Goal: Task Accomplishment & Management: Complete application form

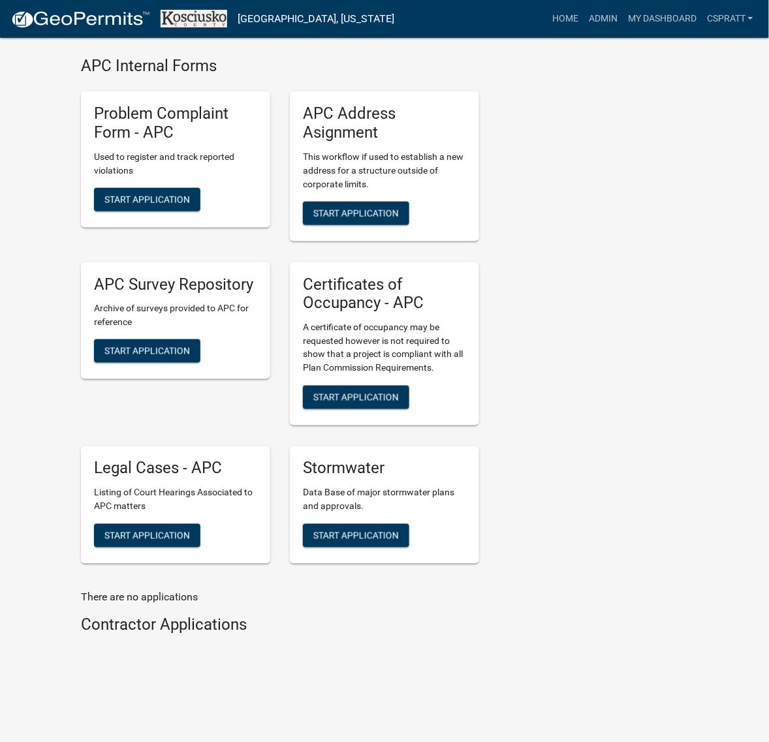
scroll to position [3591, 0]
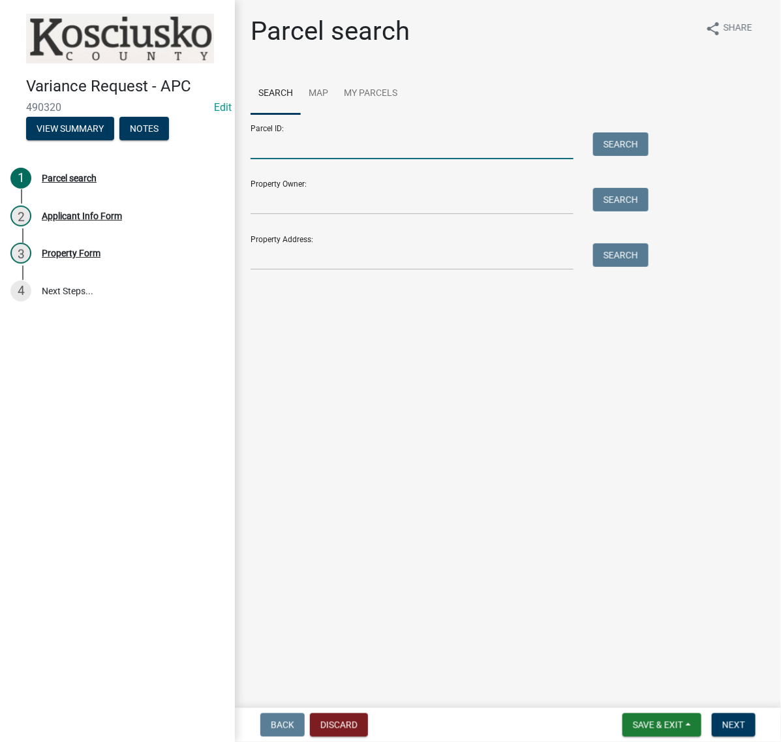
click at [294, 159] on input "Parcel ID:" at bounding box center [412, 146] width 323 height 27
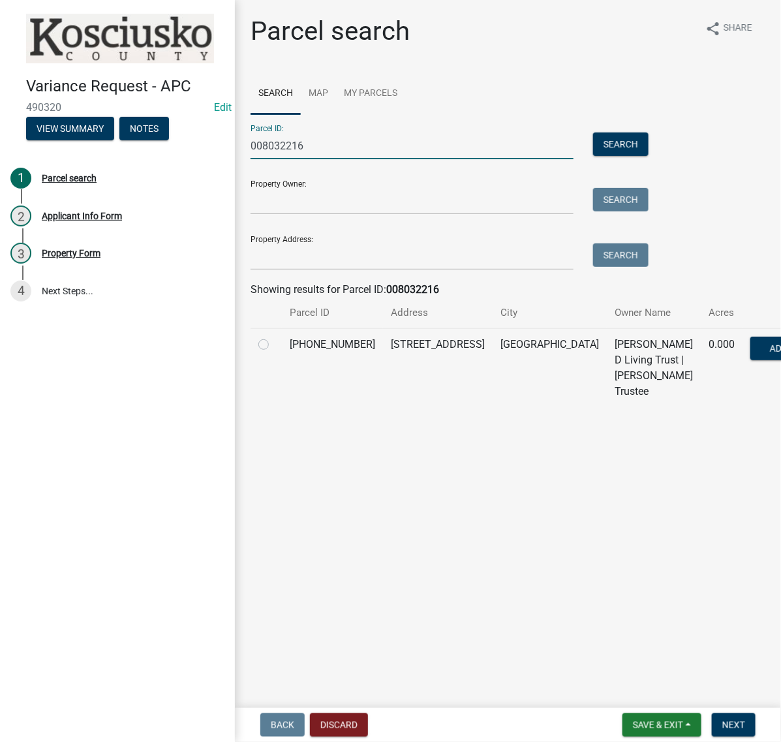
type input "008032216"
click at [274, 337] on label at bounding box center [274, 337] width 0 height 0
click at [274, 345] on input "radio" at bounding box center [278, 341] width 8 height 8
radio input "true"
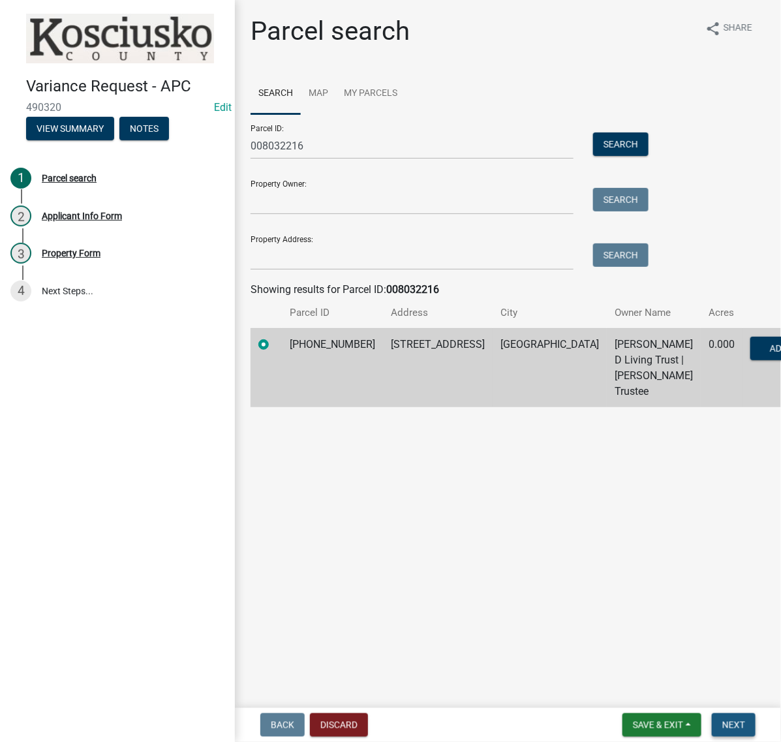
click at [726, 722] on span "Next" at bounding box center [734, 725] width 23 height 10
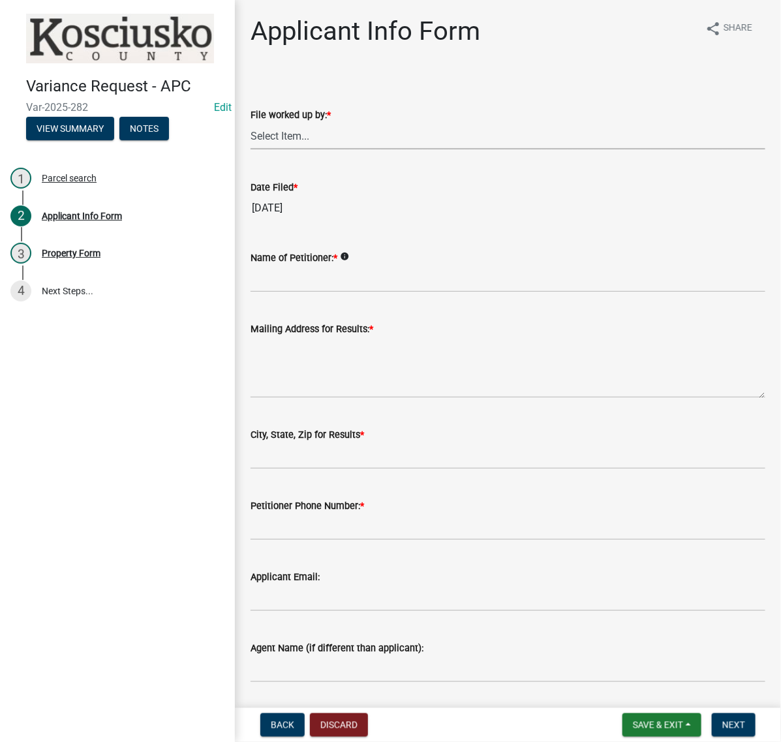
click at [295, 150] on select "Select Item... MMS LT AT CS Vacant Vacant" at bounding box center [508, 136] width 515 height 27
click at [255, 150] on select "Select Item... MMS LT AT CS Vacant Vacant" at bounding box center [508, 136] width 515 height 27
select select "c872cdc8-ca01-49f1-a213-e4b05fa58cd2"
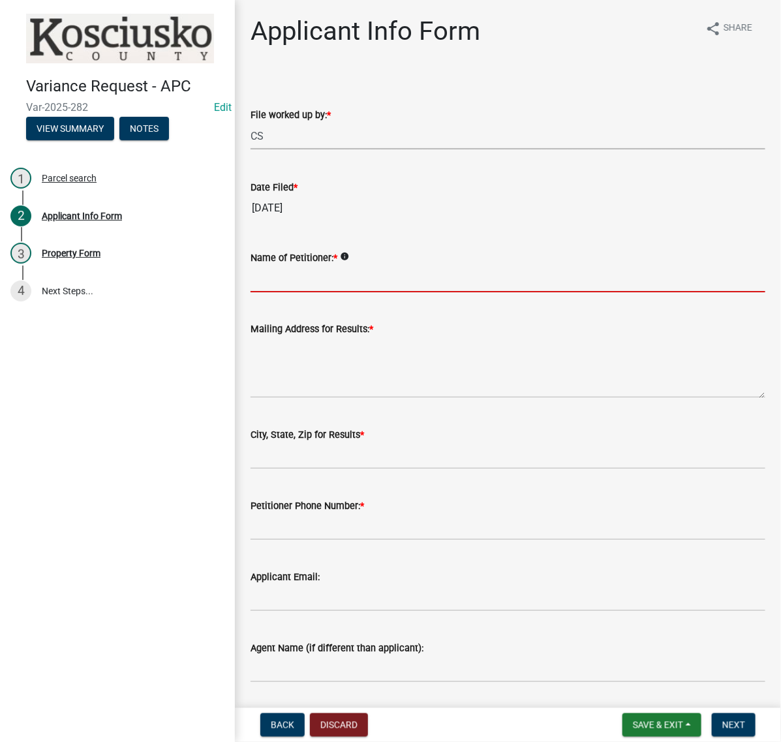
click at [344, 292] on input "Name of Petitioner: *" at bounding box center [508, 279] width 515 height 27
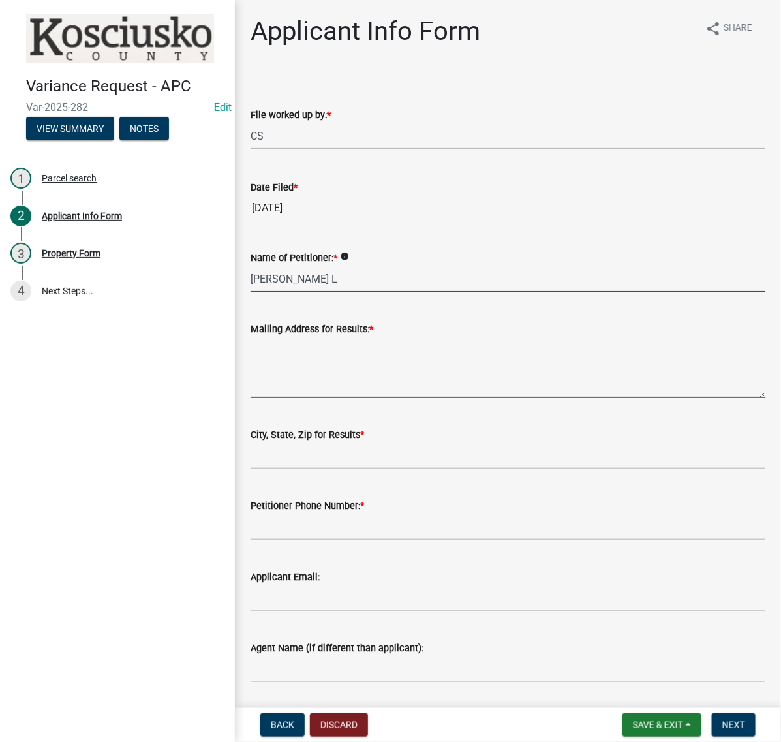
click at [344, 292] on input "DAWN L" at bounding box center [508, 279] width 515 height 27
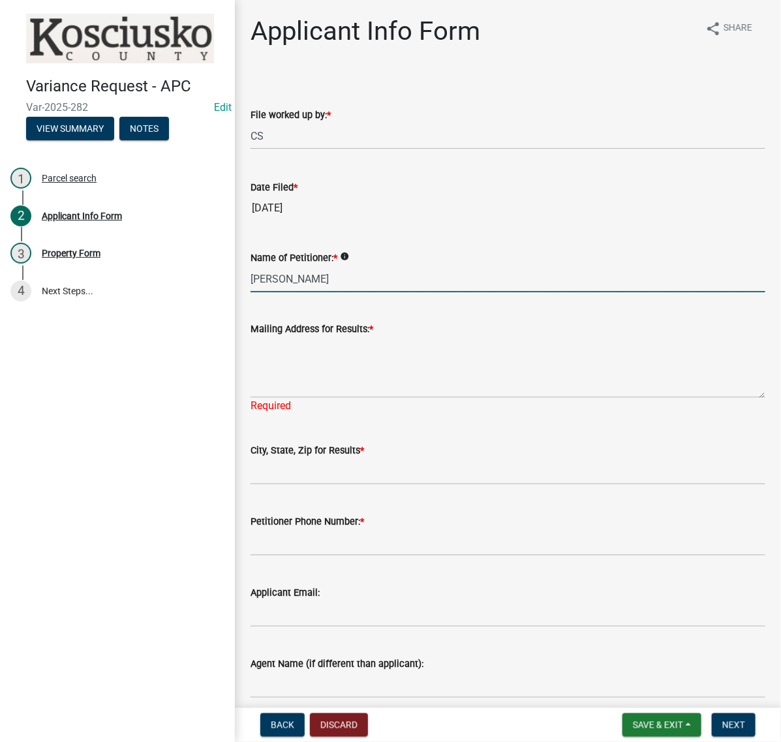
type input "DAWN LANTZ"
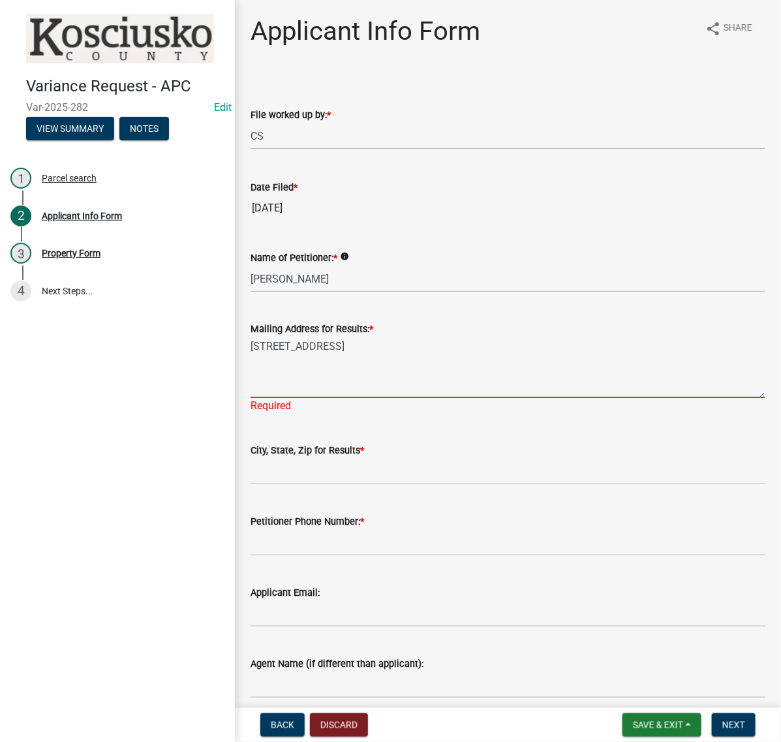
type textarea "[STREET_ADDRESS]"
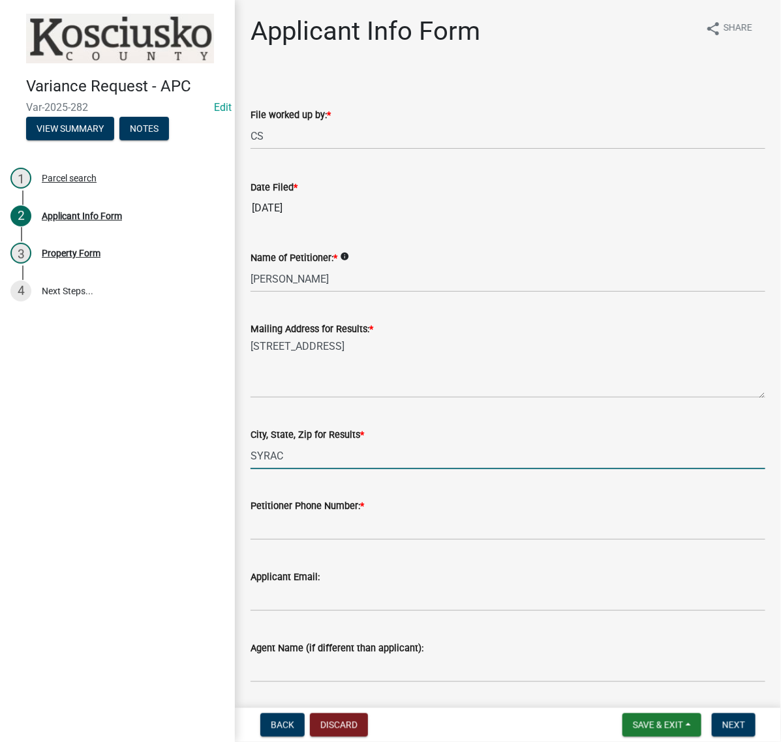
type input "SYRACUSE IN 46567"
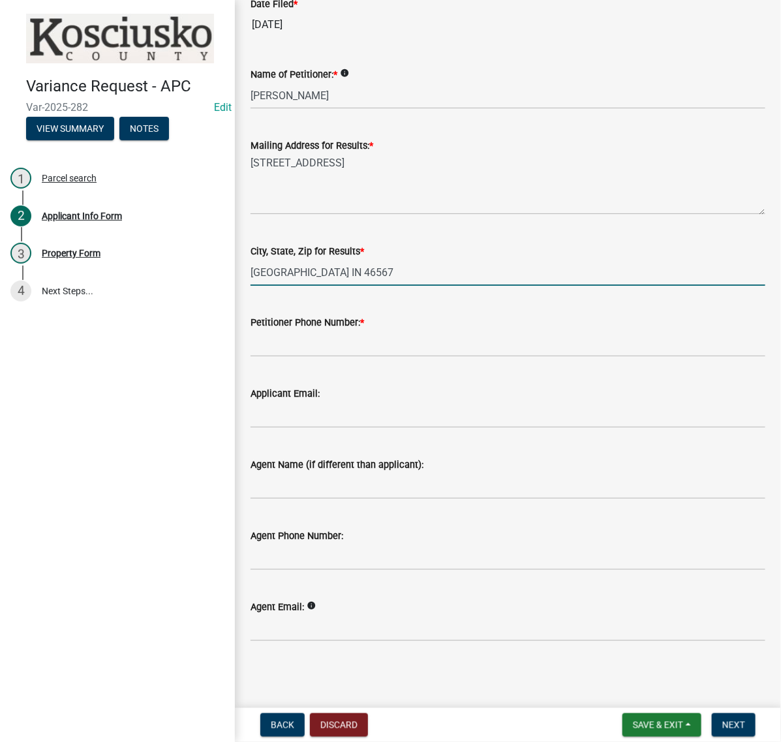
scroll to position [326, 0]
click at [288, 336] on input "Petitioner Phone Number: *" at bounding box center [508, 343] width 515 height 27
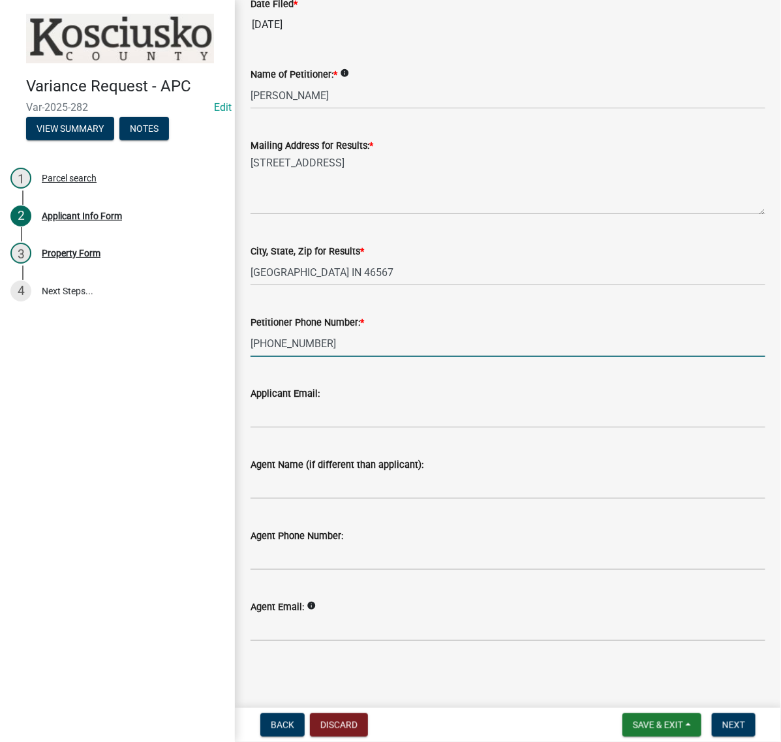
type input "317-873-0505"
click at [335, 499] on input "Agent Name (if different than applicant):" at bounding box center [508, 486] width 515 height 27
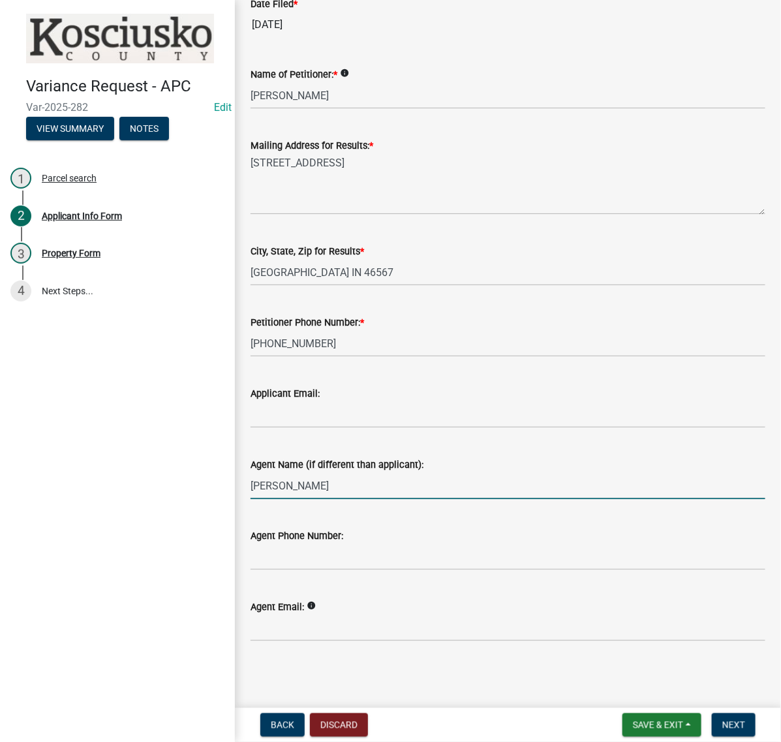
type input "PERRY GLANCY"
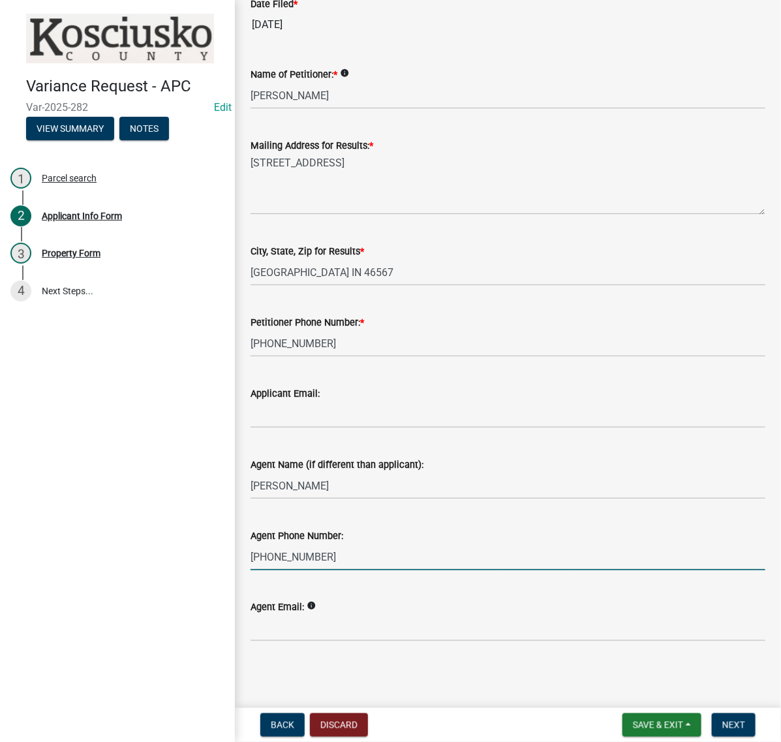
type input "317-873-0405"
click at [753, 719] on form "Save & Exit Save Save & Exit Next" at bounding box center [690, 726] width 144 height 24
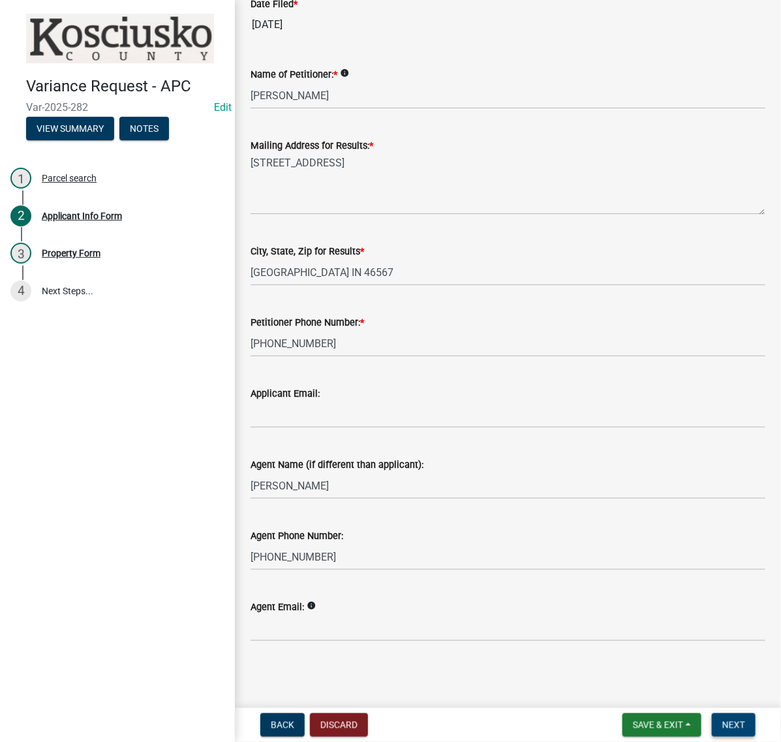
click at [748, 717] on button "Next" at bounding box center [734, 726] width 44 height 24
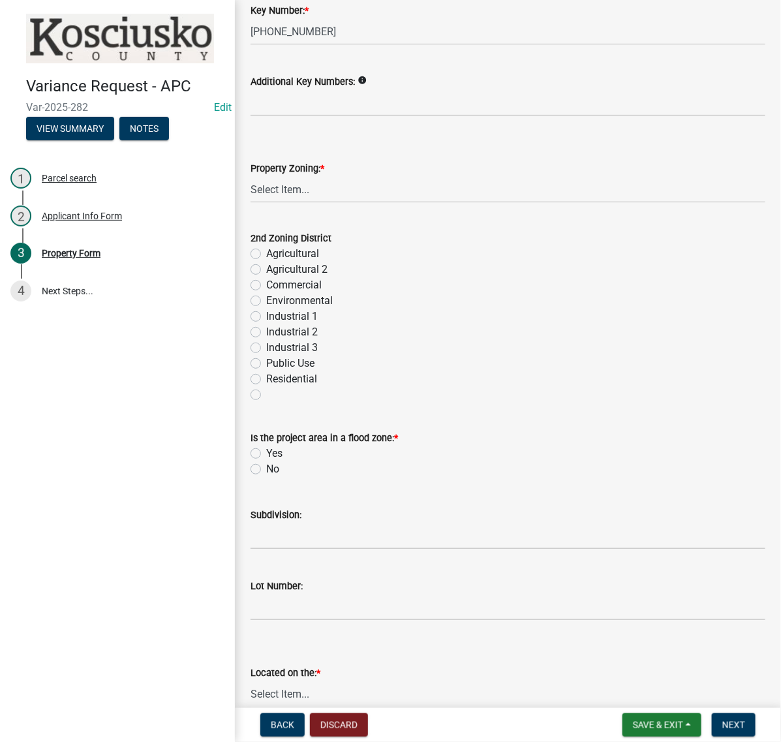
scroll to position [490, 0]
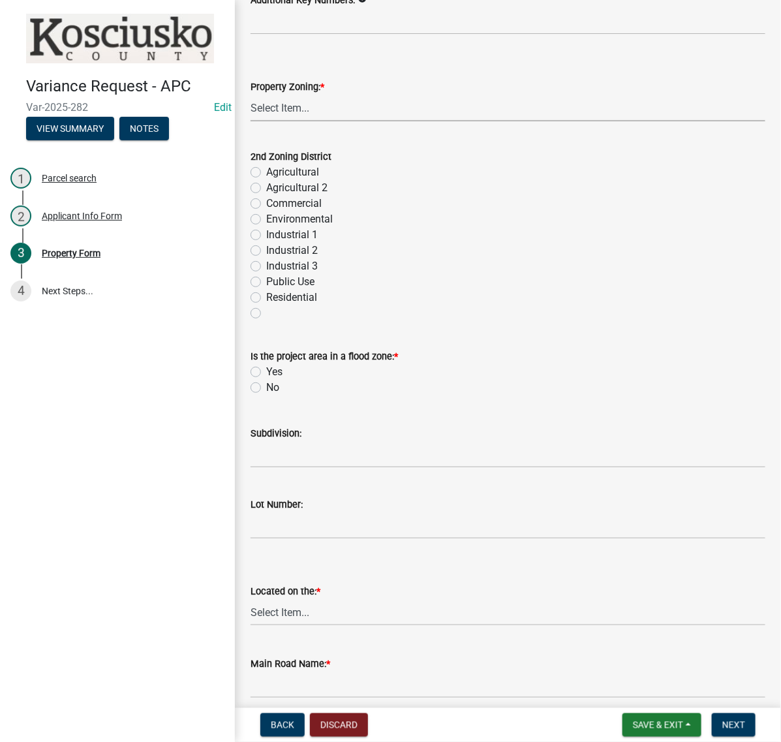
drag, startPoint x: 298, startPoint y: 252, endPoint x: 302, endPoint y: 264, distance: 13.0
click at [298, 121] on select "Select Item... Agricultural Agricultural 2 Commercial Environmental Industrial …" at bounding box center [508, 108] width 515 height 27
click at [255, 121] on select "Select Item... Agricultural Agricultural 2 Commercial Environmental Industrial …" at bounding box center [508, 108] width 515 height 27
select select "1146270b-2111-4e23-bf7f-74ce85cf7041"
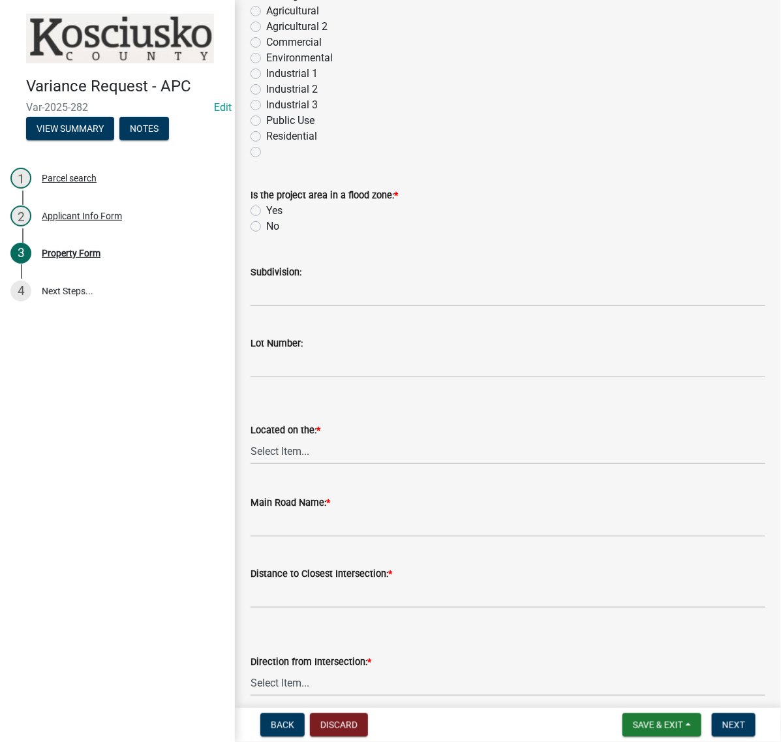
scroll to position [653, 0]
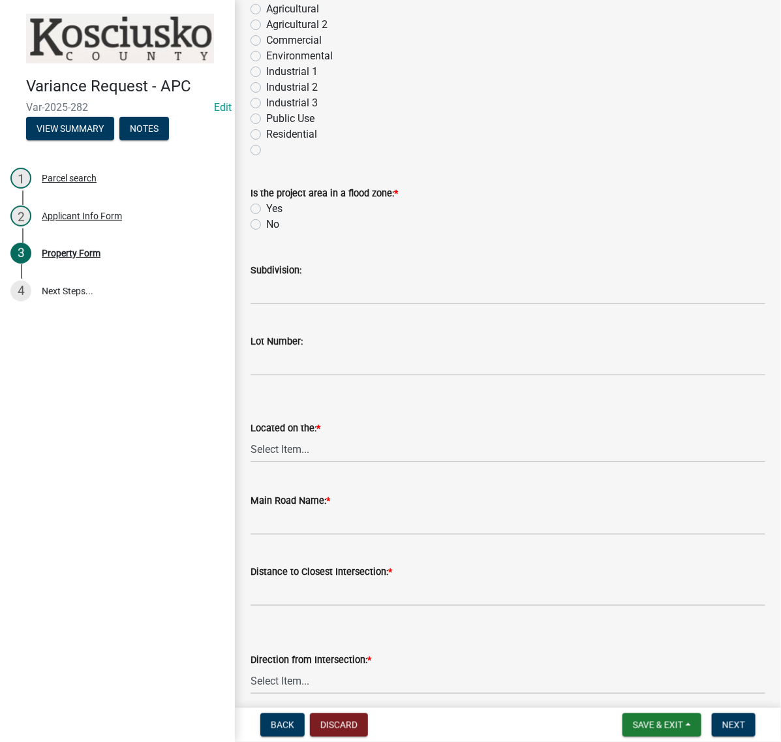
click at [266, 232] on label "No" at bounding box center [272, 225] width 13 height 16
click at [266, 225] on input "No" at bounding box center [270, 221] width 8 height 8
radio input "true"
click at [289, 305] on input "Subdivision:" at bounding box center [508, 291] width 515 height 27
type input "LINGOFELTER PARK"
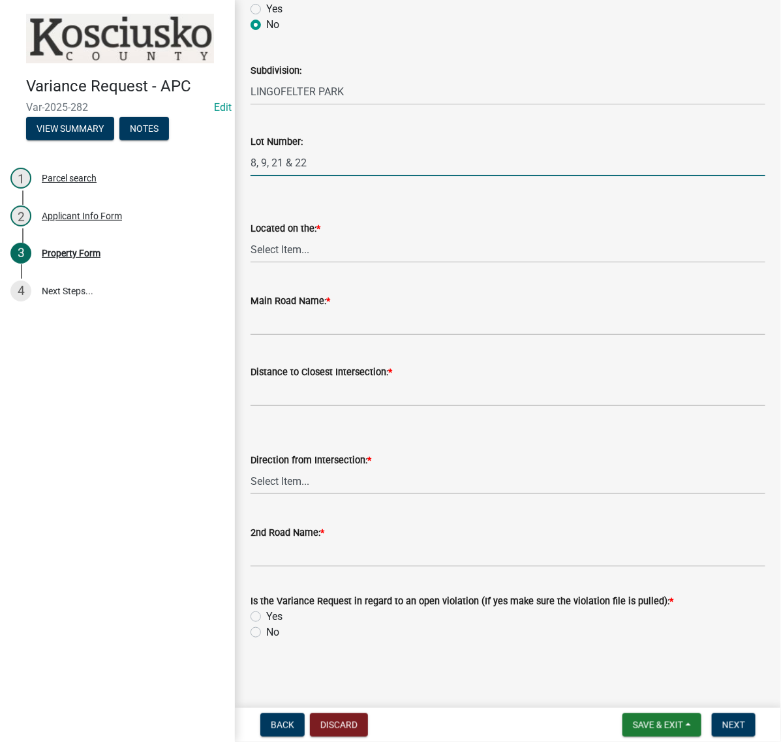
scroll to position [1061, 0]
type input "8, 9, 21 & 22"
click at [296, 263] on select "Select Item... North Northeast Northwest South Southeast Southwest West East" at bounding box center [508, 249] width 515 height 27
click at [255, 263] on select "Select Item... North Northeast Northwest South Southeast Southwest West East" at bounding box center [508, 249] width 515 height 27
select select "659087aa-417e-424e-9111-bed556ed72cb"
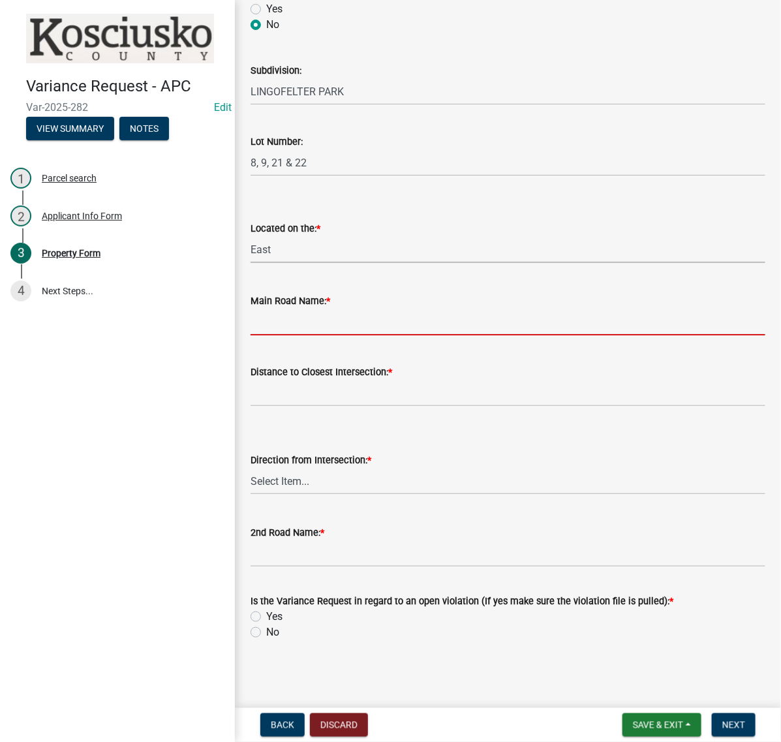
click at [307, 336] on input "Main Road Name: *" at bounding box center [508, 322] width 515 height 27
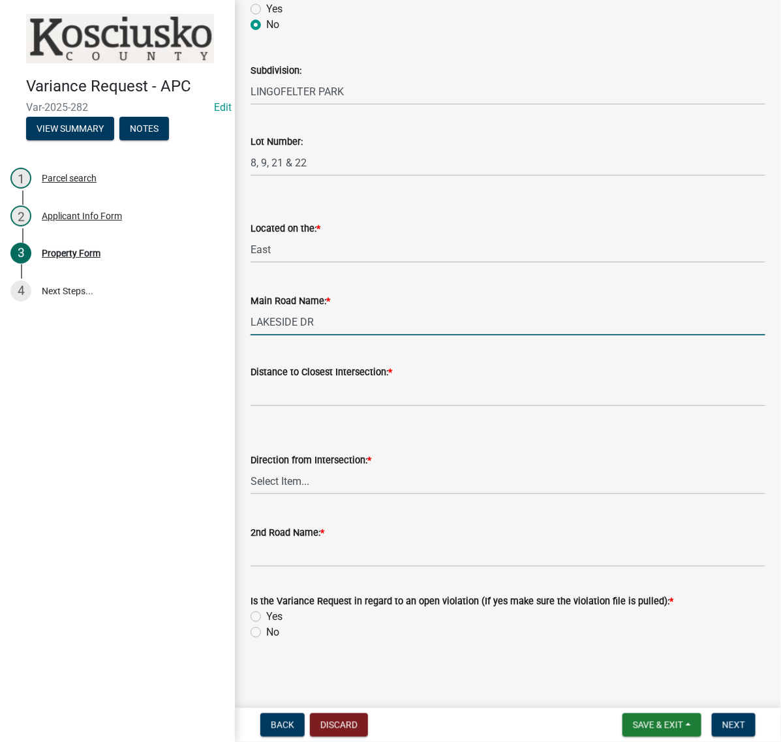
type input "LAKESIDE DR"
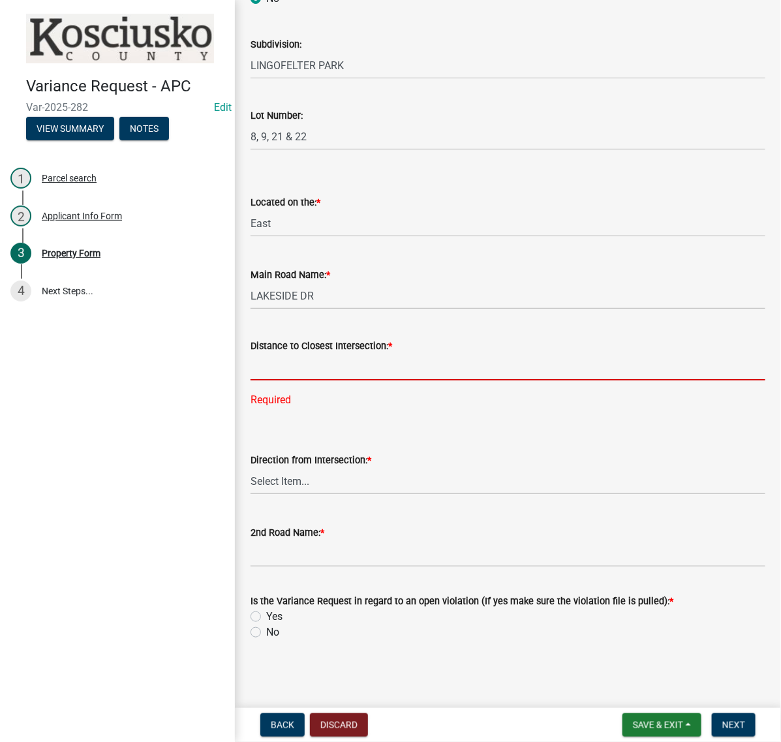
click at [287, 381] on input "text" at bounding box center [508, 367] width 515 height 27
type input "311"
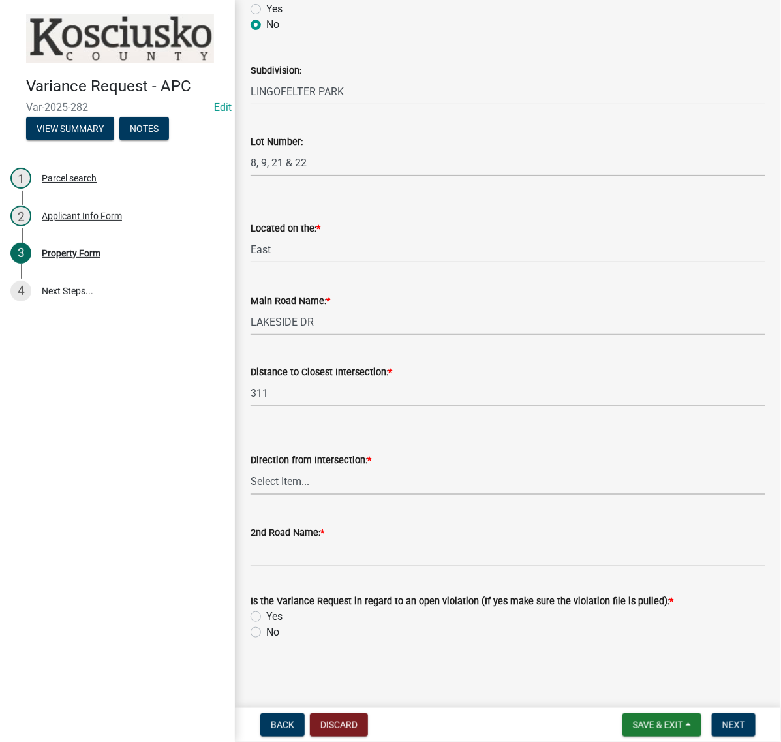
click at [301, 468] on select "Select Item... North Northeast Northwest South Southeast Southwest East West" at bounding box center [508, 481] width 515 height 27
click at [255, 468] on select "Select Item... North Northeast Northwest South Southeast Southwest East West" at bounding box center [508, 481] width 515 height 27
select select "12355200-60c1-438c-bbad-938150612a70"
click at [289, 541] on input "2nd Road Name: *" at bounding box center [508, 554] width 515 height 27
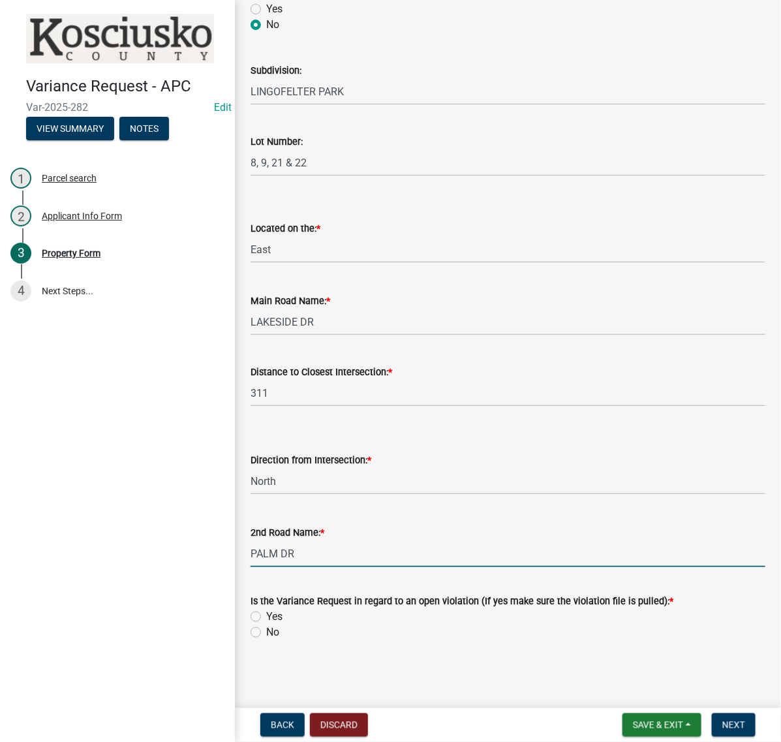
type input "PALM DR"
click at [266, 625] on label "No" at bounding box center [272, 633] width 13 height 16
click at [266, 625] on input "No" at bounding box center [270, 629] width 8 height 8
radio input "true"
click at [723, 723] on span "Next" at bounding box center [734, 725] width 23 height 10
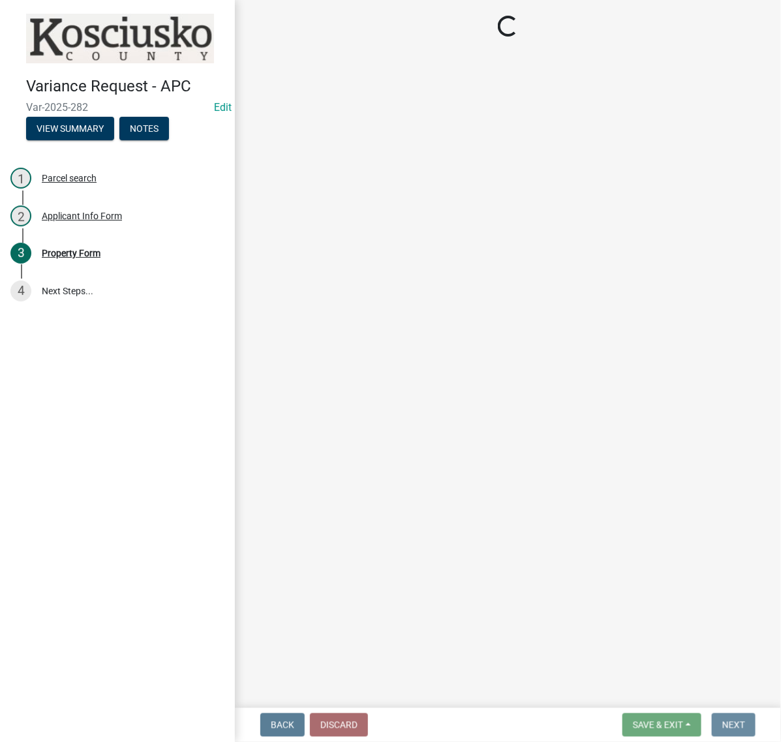
scroll to position [0, 0]
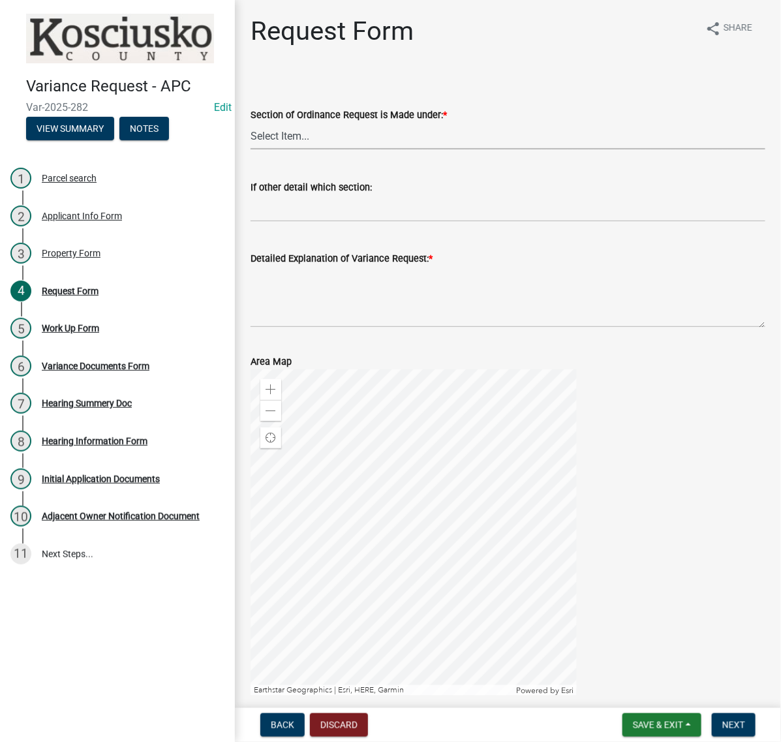
click at [327, 150] on select "Select Item... 2.10 I1 Criteria 2.11 I2 Criteria I3 Criteria 2.15 Lot and Yard …" at bounding box center [508, 136] width 515 height 27
click at [255, 150] on select "Select Item... 2.10 I1 Criteria 2.11 I2 Criteria I3 Criteria 2.15 Lot and Yard …" at bounding box center [508, 136] width 515 height 27
select select "77eb12f8-2a64-4a31-bfec-9b00716b2165"
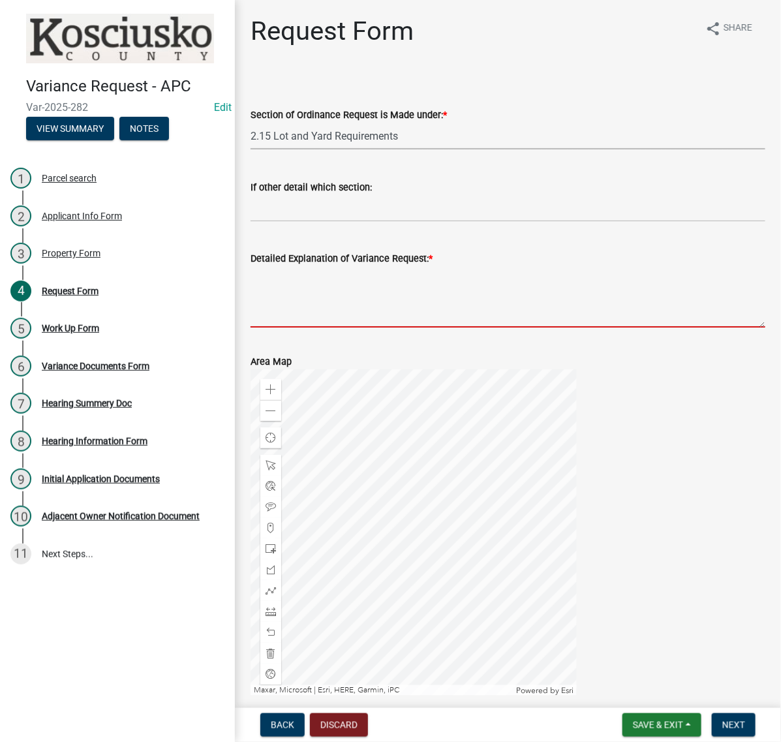
click at [311, 328] on textarea "Detailed Explanation of Variance Request: *" at bounding box center [508, 296] width 515 height 61
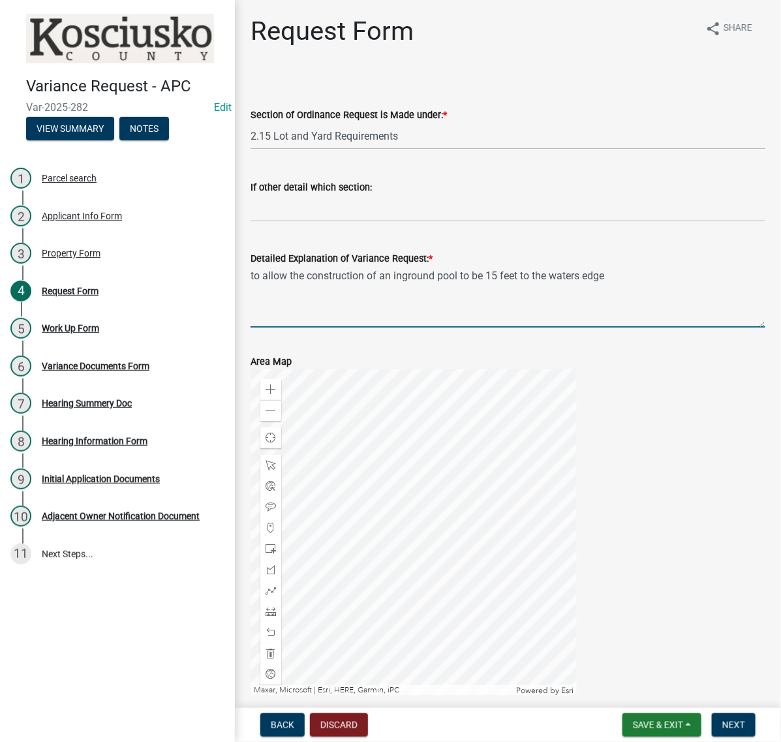
click at [707, 328] on textarea "to allow the construction of an inground pool to be 15 feet to the waters edge" at bounding box center [508, 296] width 515 height 61
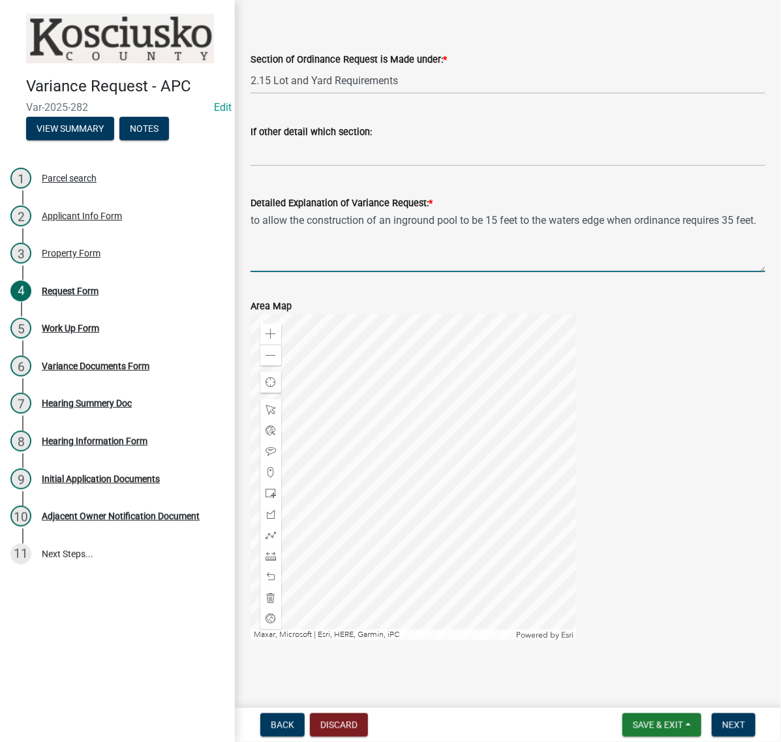
scroll to position [152, 0]
type textarea "to allow the construction of an inground pool to be 15 feet to the waters edge …"
click at [712, 715] on button "Next" at bounding box center [734, 726] width 44 height 24
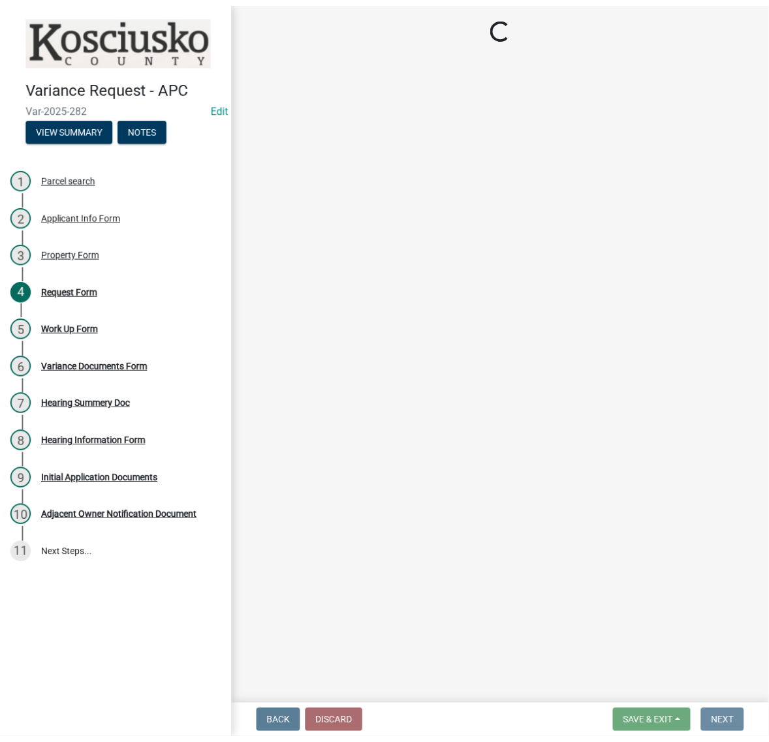
scroll to position [0, 0]
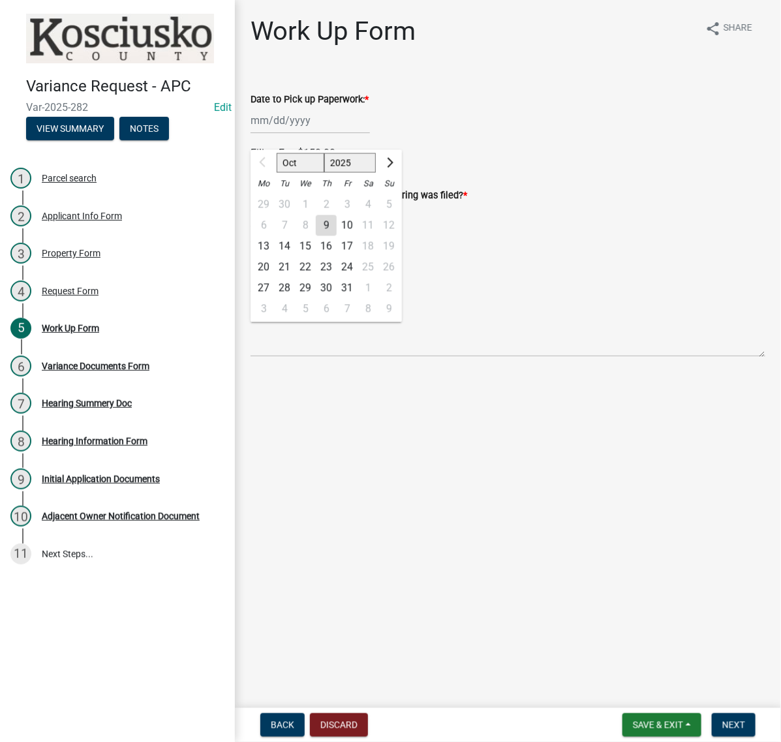
click at [315, 134] on div "Oct Nov Dec 2025 2026 2027 2028 2029 2030 2031 2032 2033 2034 2035 2036 2037 20…" at bounding box center [310, 120] width 119 height 27
click at [397, 174] on button "Next month" at bounding box center [389, 163] width 16 height 21
select select "11"
click at [294, 236] on div "4" at bounding box center [284, 225] width 21 height 21
type input "11/04/2025"
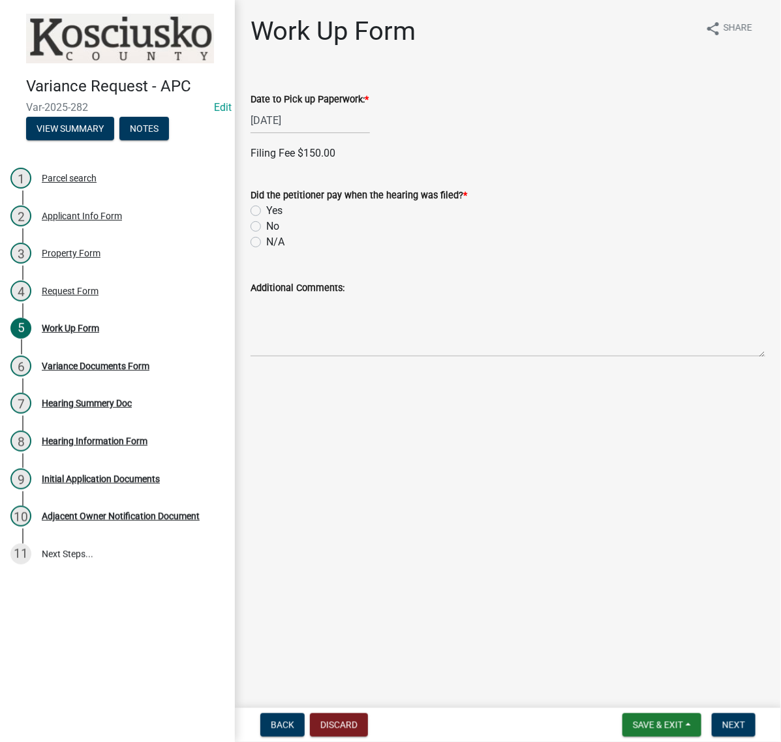
click at [266, 219] on label "Yes" at bounding box center [274, 211] width 16 height 16
click at [266, 212] on input "Yes" at bounding box center [270, 207] width 8 height 8
radio input "true"
click at [266, 340] on label "Check" at bounding box center [280, 332] width 28 height 16
click at [266, 333] on input "Check" at bounding box center [270, 328] width 8 height 8
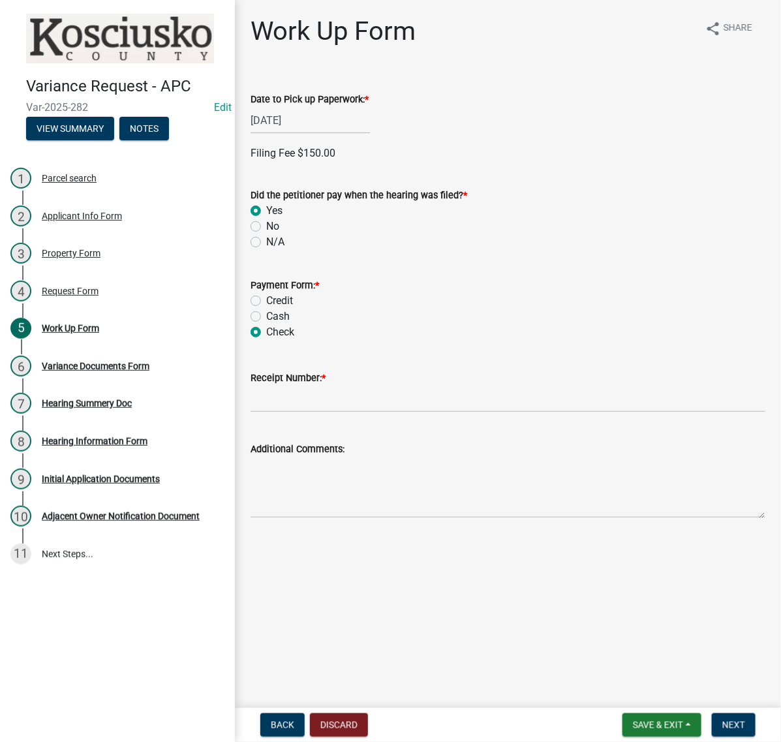
radio input "true"
click at [287, 413] on input "Receipt Number: *" at bounding box center [508, 399] width 515 height 27
type input "023631"
click at [723, 720] on span "Next" at bounding box center [734, 725] width 23 height 10
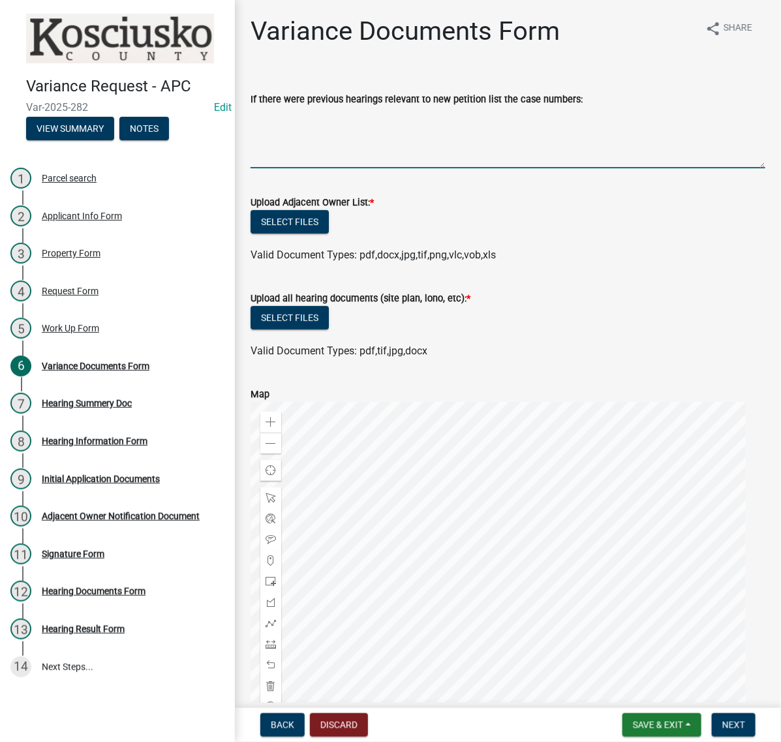
click at [338, 163] on textarea "If there were previous hearings relevant to new petition list the case numbers:" at bounding box center [508, 137] width 515 height 61
paste textarea "14010 SV"
type textarea "14010 SV- granted"
click at [326, 234] on button "Select files" at bounding box center [290, 222] width 78 height 24
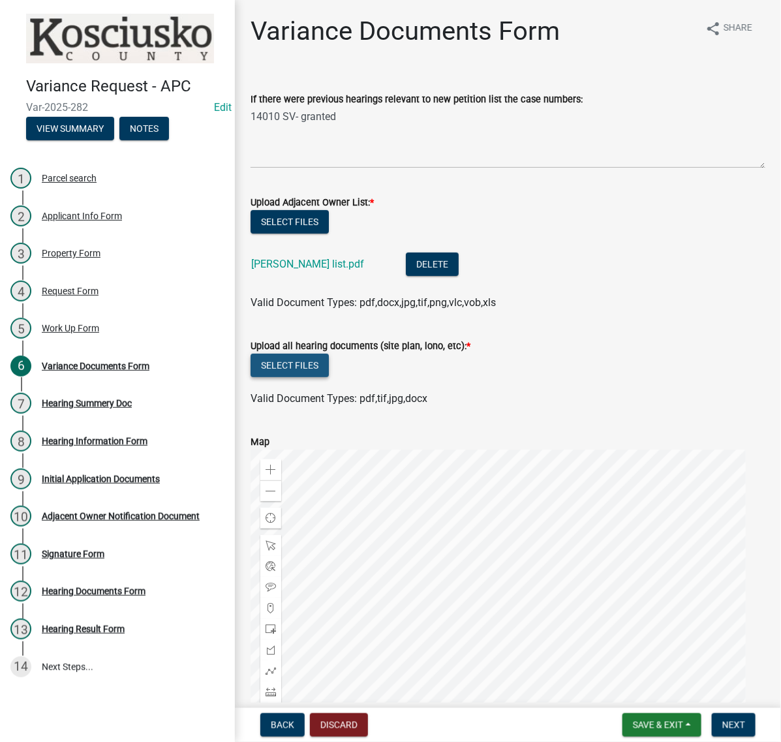
click at [328, 377] on button "Select files" at bounding box center [290, 366] width 78 height 24
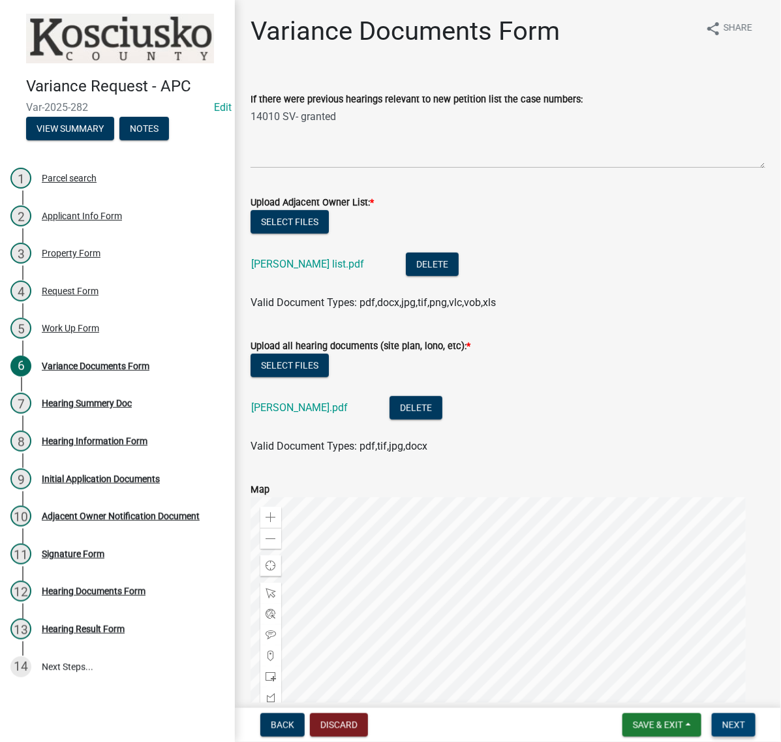
click at [742, 728] on button "Next" at bounding box center [734, 726] width 44 height 24
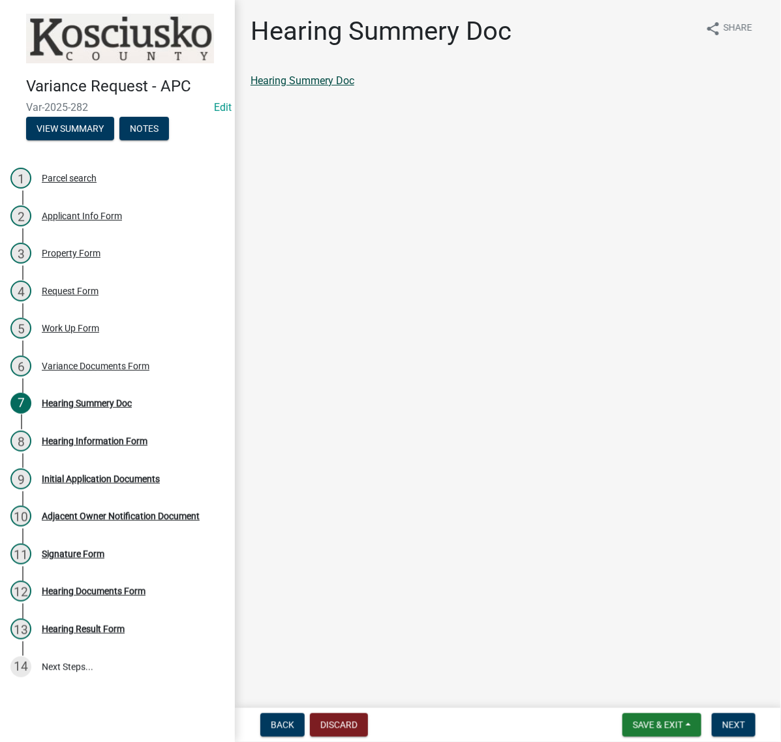
click at [355, 87] on link "Hearing Summery Doc" at bounding box center [303, 80] width 104 height 12
click at [72, 296] on div "Request Form" at bounding box center [70, 291] width 57 height 9
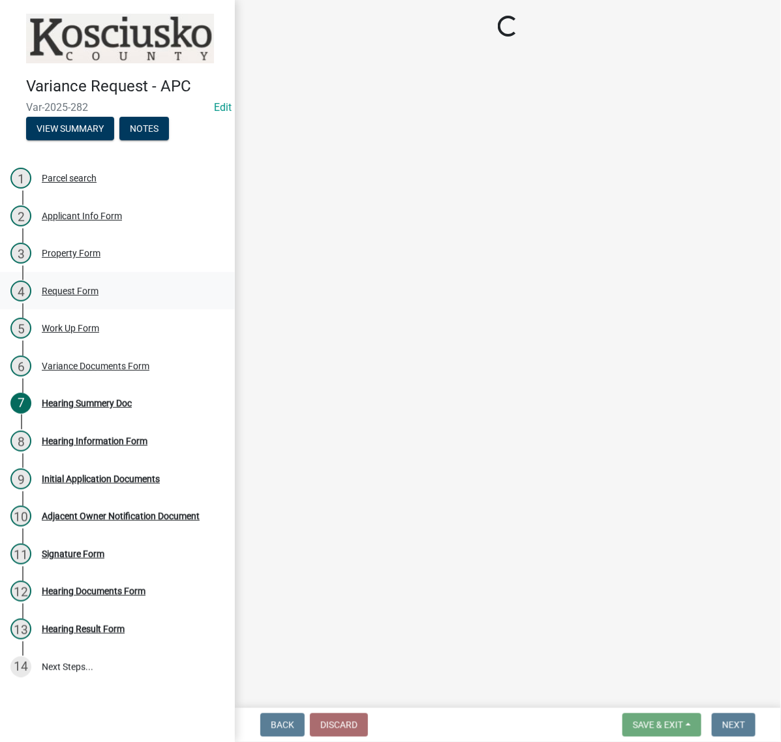
select select "77eb12f8-2a64-4a31-bfec-9b00716b2165"
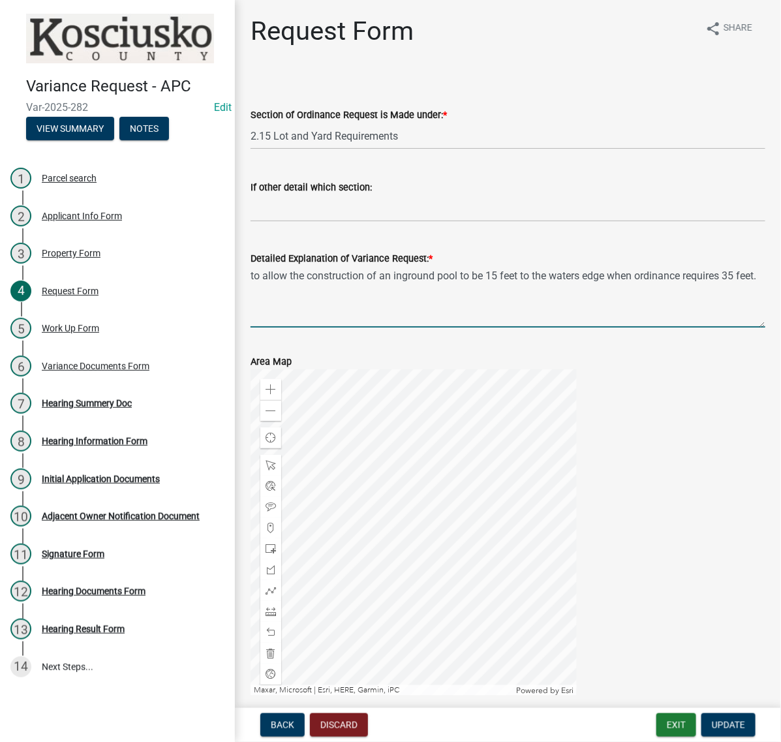
click at [514, 328] on textarea "to allow the construction of an inground pool to be 15 feet to the waters edge …" at bounding box center [508, 296] width 515 height 61
click at [520, 328] on textarea "to allow the construction of an inground pool (lot 9) to be 15 feet to the wate…" at bounding box center [508, 296] width 515 height 61
click at [569, 328] on textarea "to allow the construction of an inground pool (on lot 9) to be 15 feet to the w…" at bounding box center [508, 296] width 515 height 61
type textarea "to allow the construction of an inground pool to be 15 feet to the waters edge …"
click at [723, 729] on button "Update" at bounding box center [729, 726] width 54 height 24
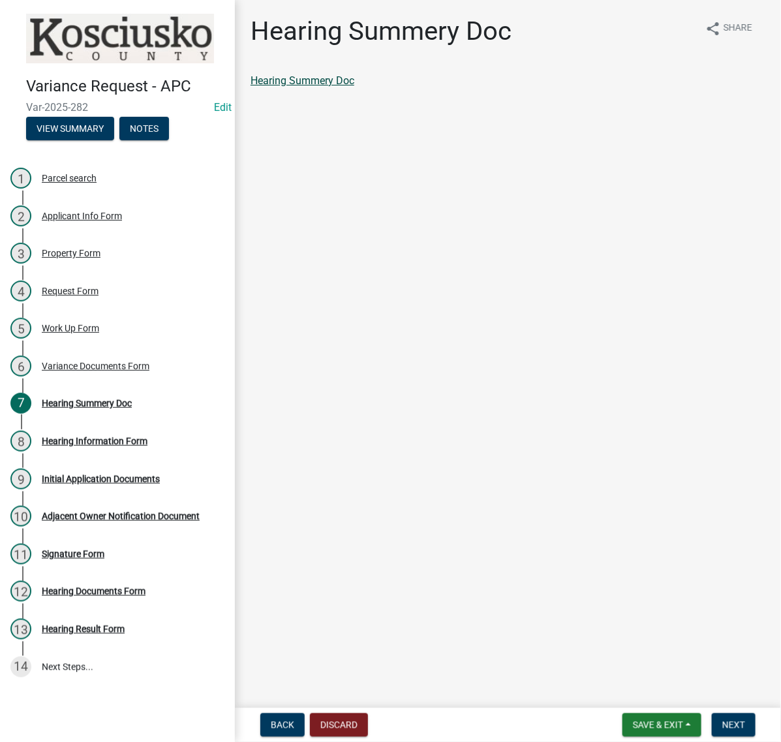
click at [355, 87] on link "Hearing Summery Doc" at bounding box center [303, 80] width 104 height 12
click at [714, 732] on button "Next" at bounding box center [734, 726] width 44 height 24
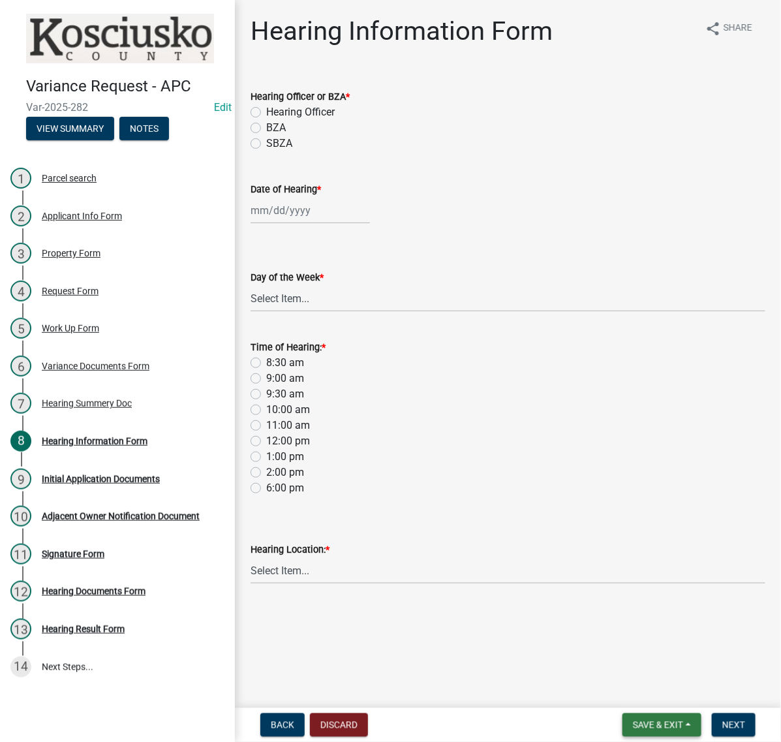
click at [633, 720] on span "Save & Exit" at bounding box center [658, 725] width 50 height 10
click at [608, 676] on button "Save & Exit" at bounding box center [649, 685] width 104 height 31
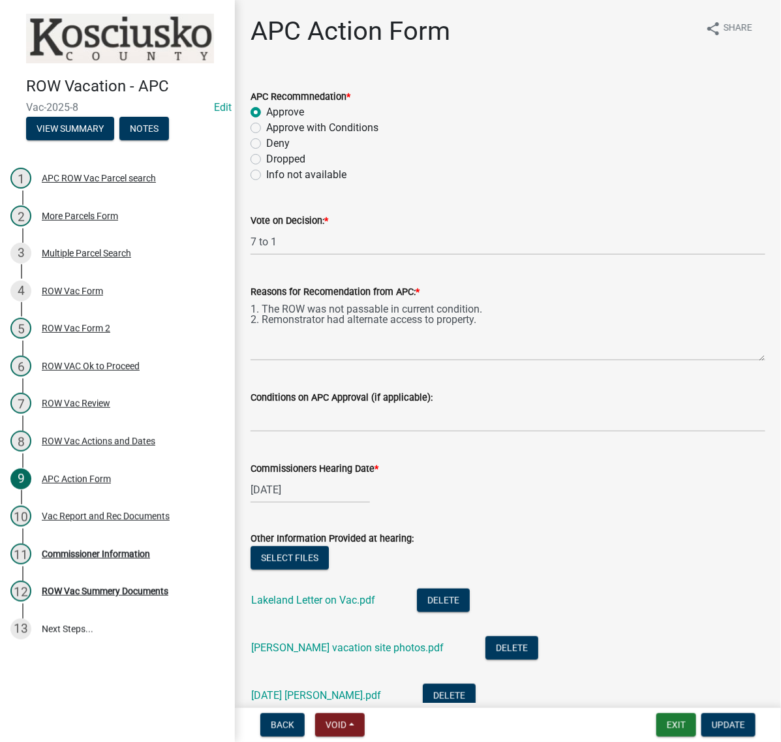
scroll to position [471, 0]
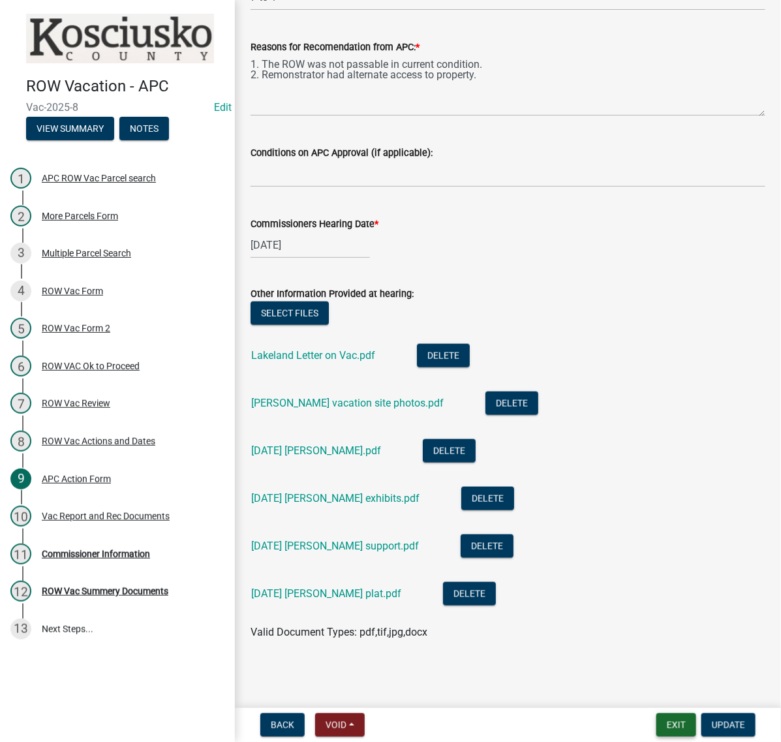
click at [657, 719] on button "Exit" at bounding box center [677, 726] width 40 height 24
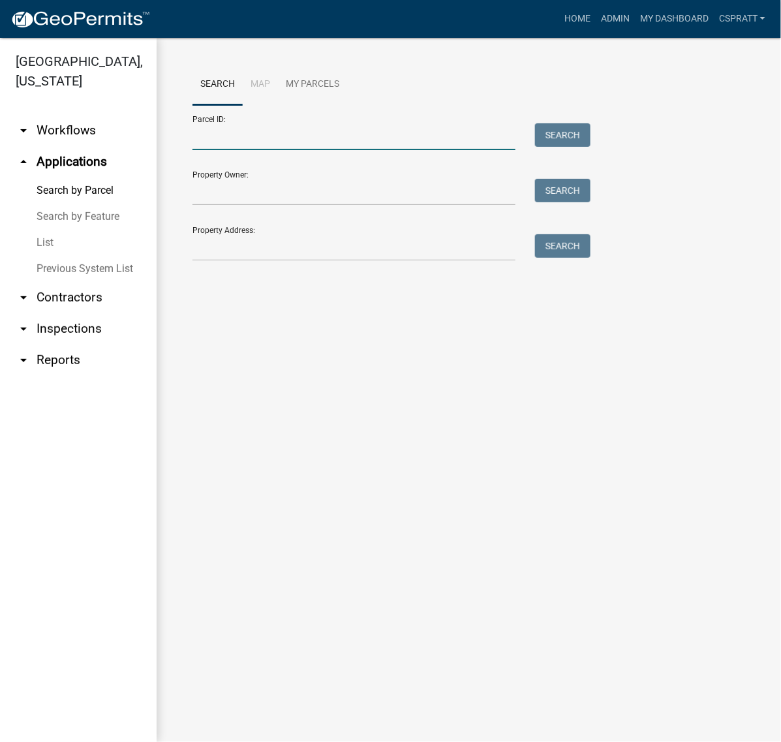
click at [224, 150] on input "Parcel ID:" at bounding box center [354, 136] width 323 height 27
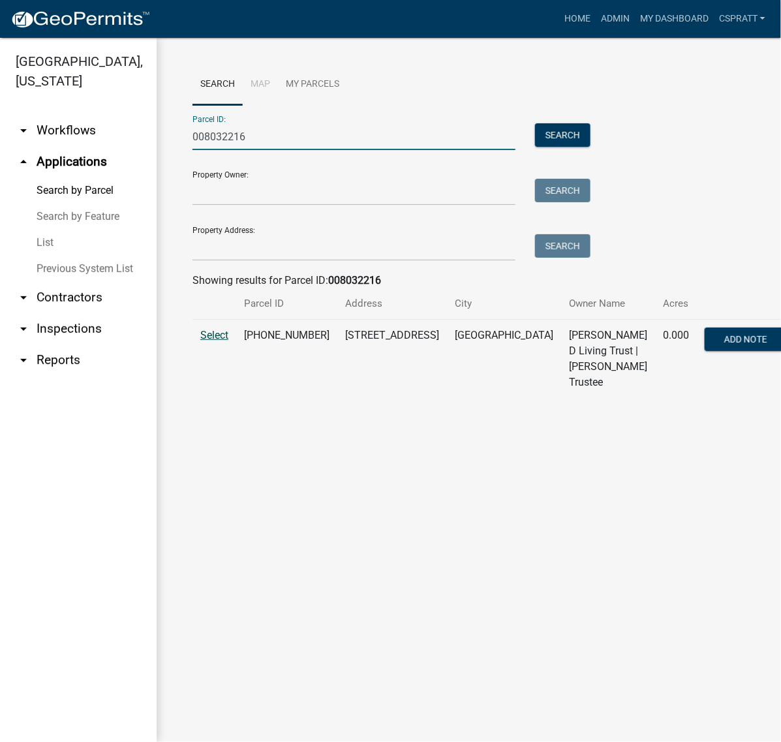
type input "008032216"
click at [204, 341] on span "Select" at bounding box center [214, 335] width 28 height 12
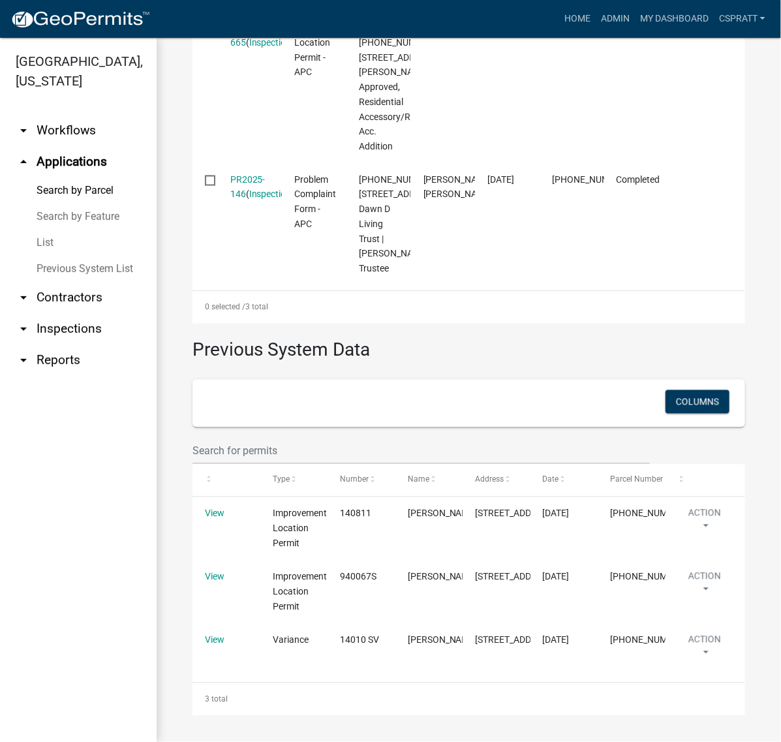
scroll to position [1131, 0]
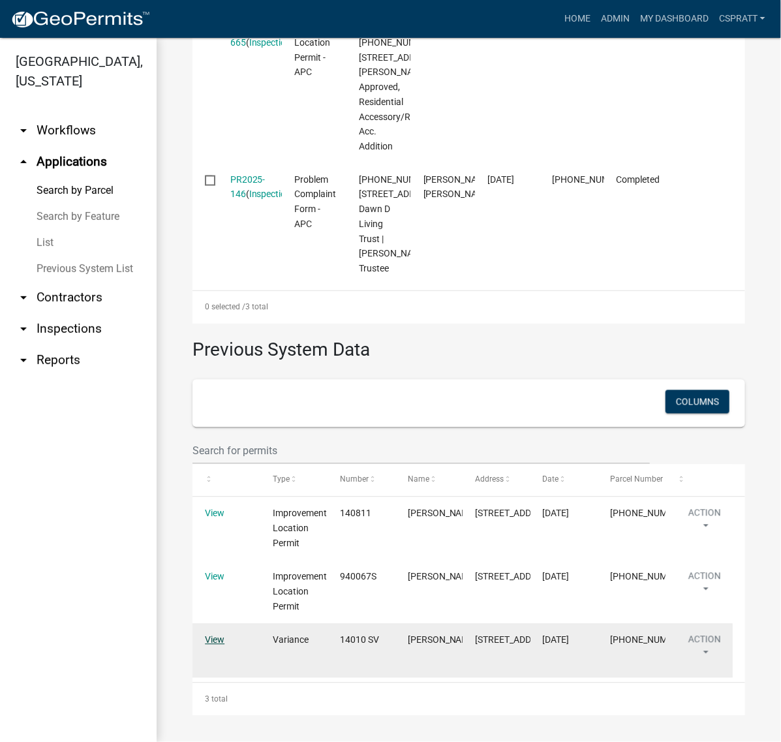
click at [217, 635] on link "View" at bounding box center [215, 640] width 20 height 10
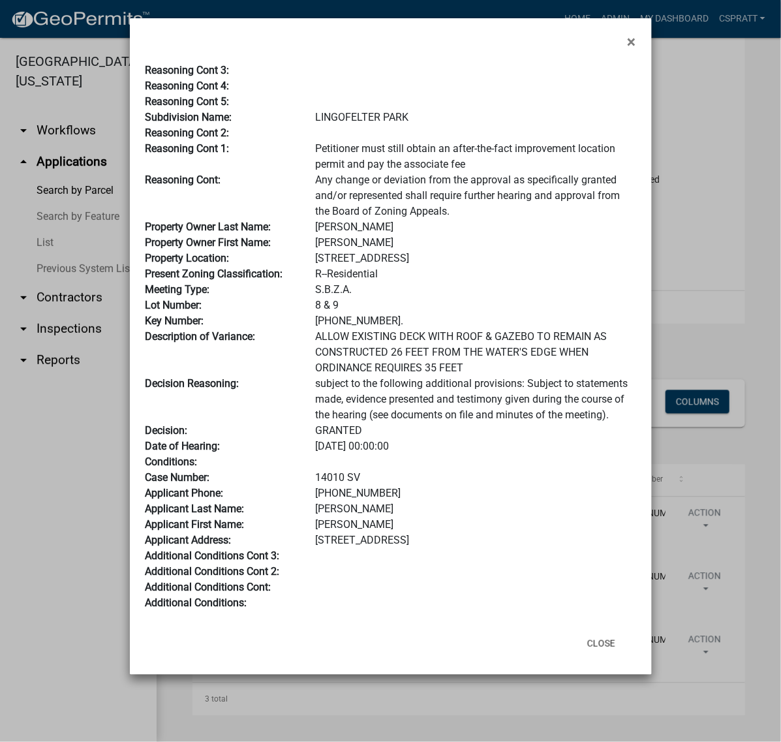
drag, startPoint x: 372, startPoint y: 684, endPoint x: 307, endPoint y: 684, distance: 64.6
click at [307, 486] on div "14010 SV" at bounding box center [476, 478] width 340 height 16
copy div "14010 SV"
